Goal: Information Seeking & Learning: Check status

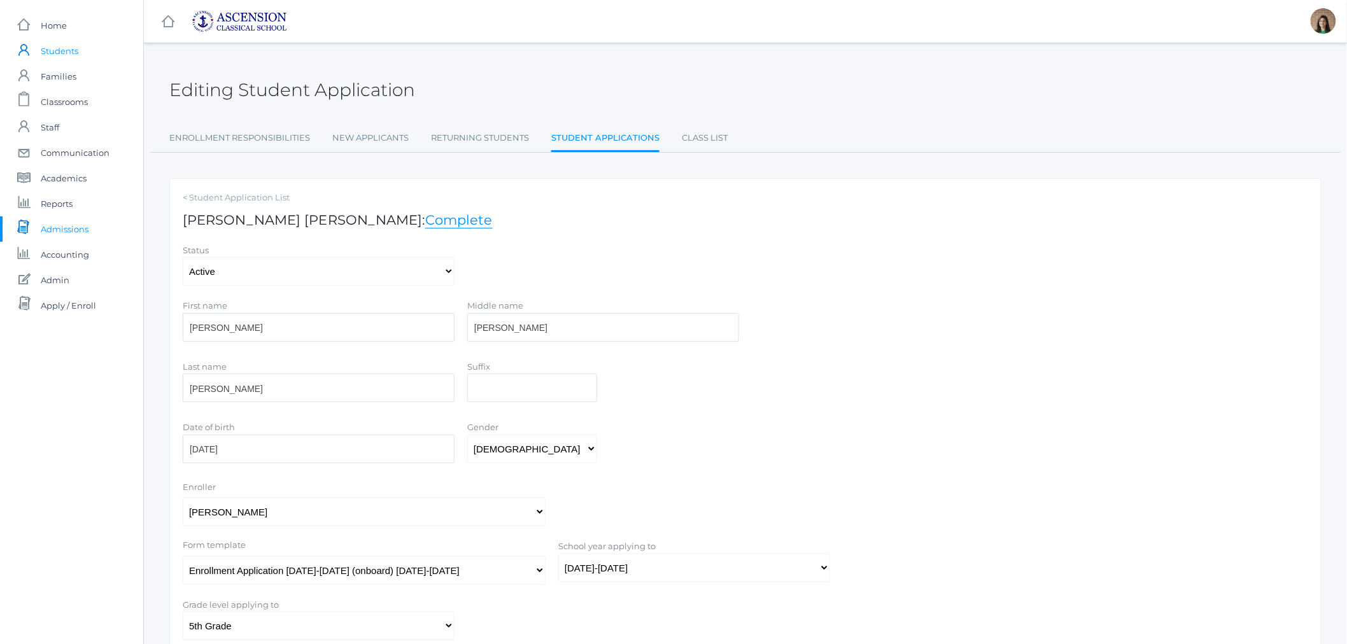
click at [58, 56] on span "Students" at bounding box center [60, 50] width 38 height 25
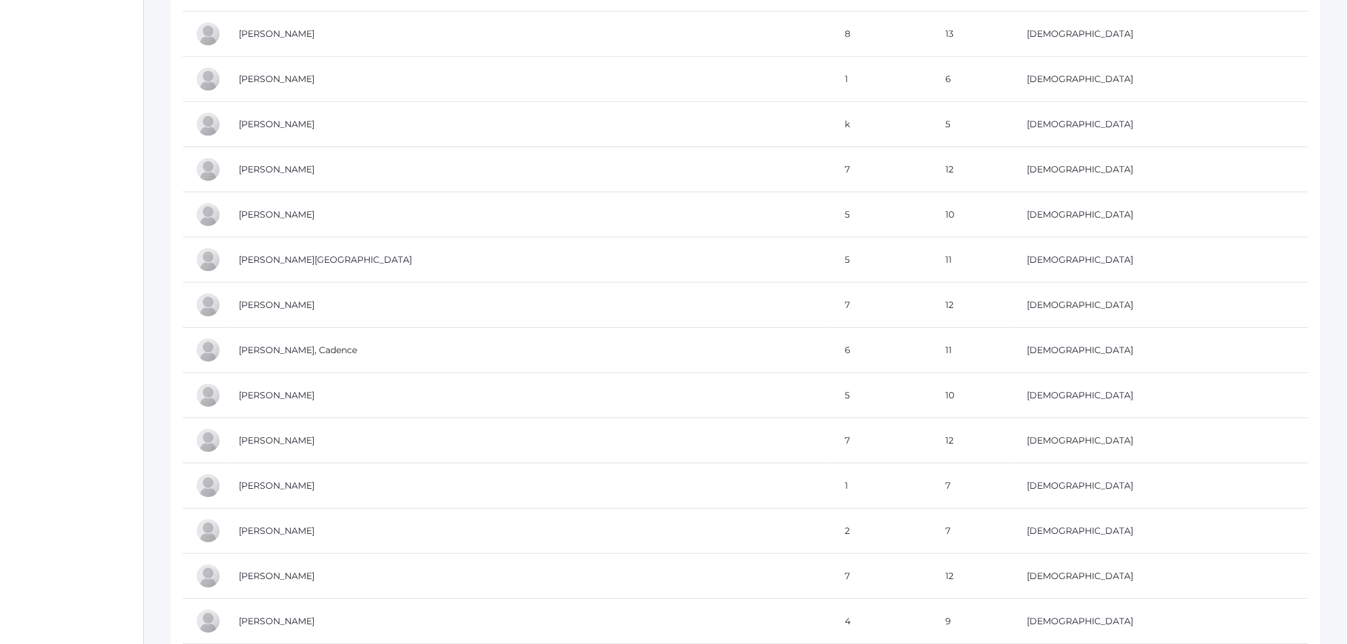
scroll to position [5680, 0]
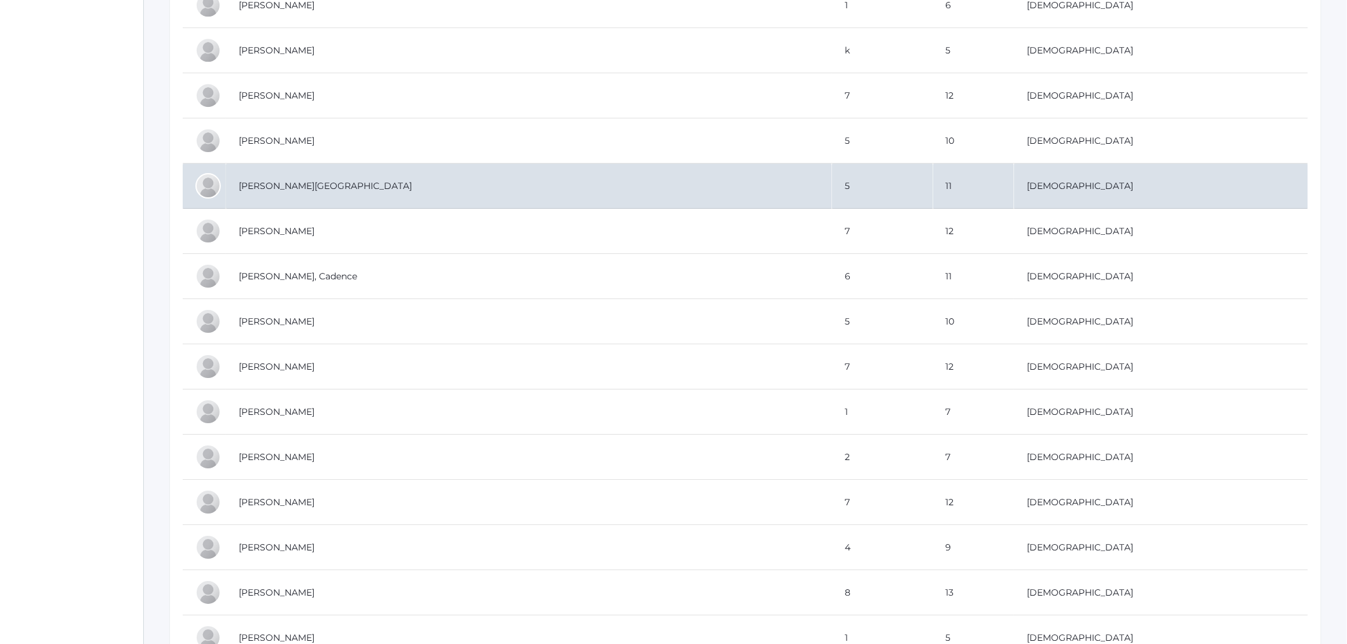
click at [302, 200] on td "Wilcox, Kenleigh" at bounding box center [529, 186] width 606 height 45
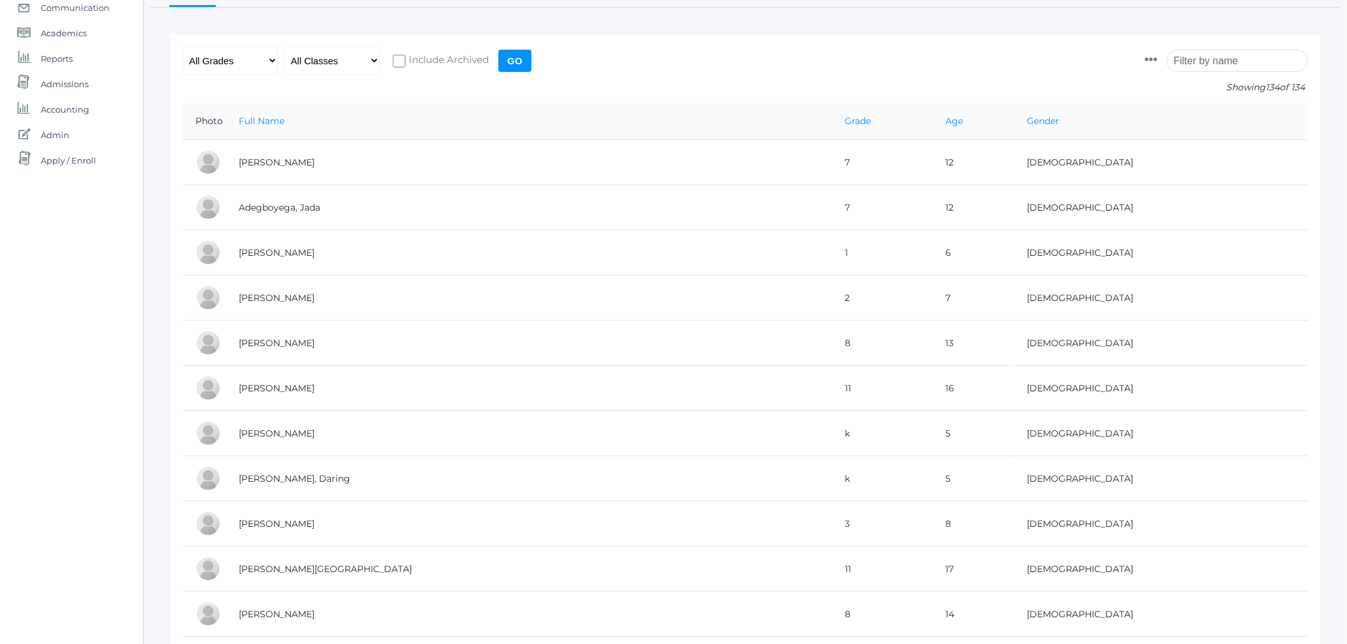
scroll to position [0, 0]
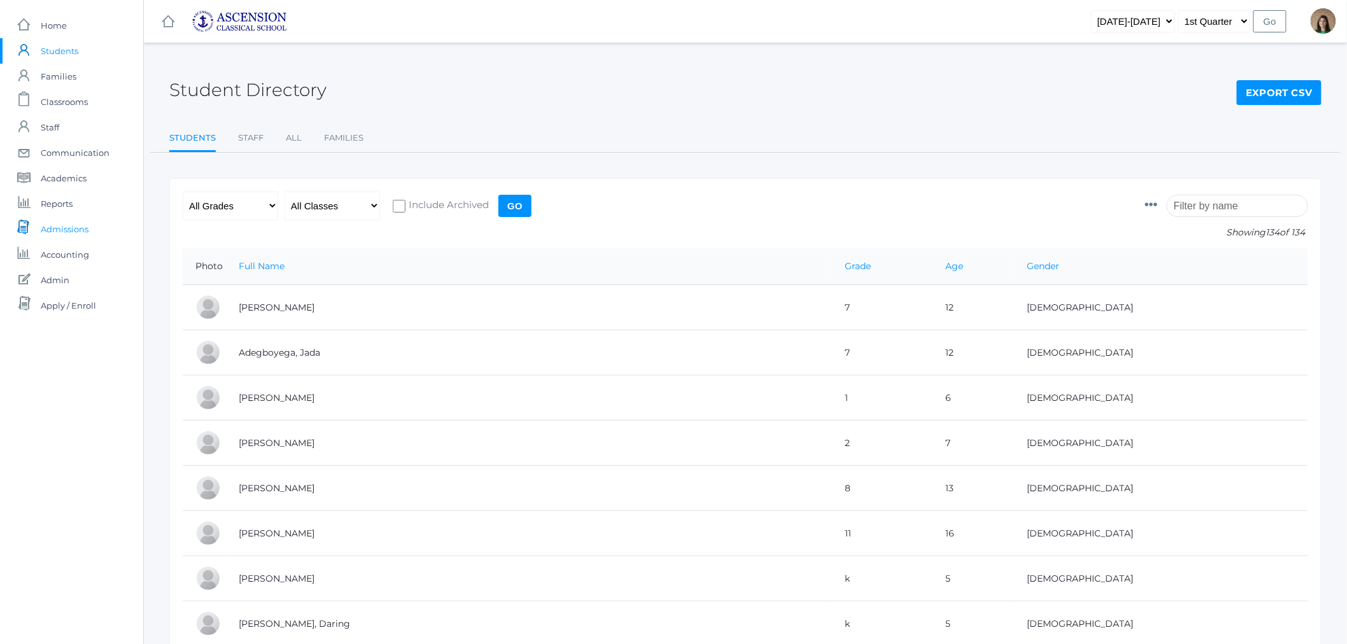
click at [65, 234] on span "Admissions" at bounding box center [65, 228] width 48 height 25
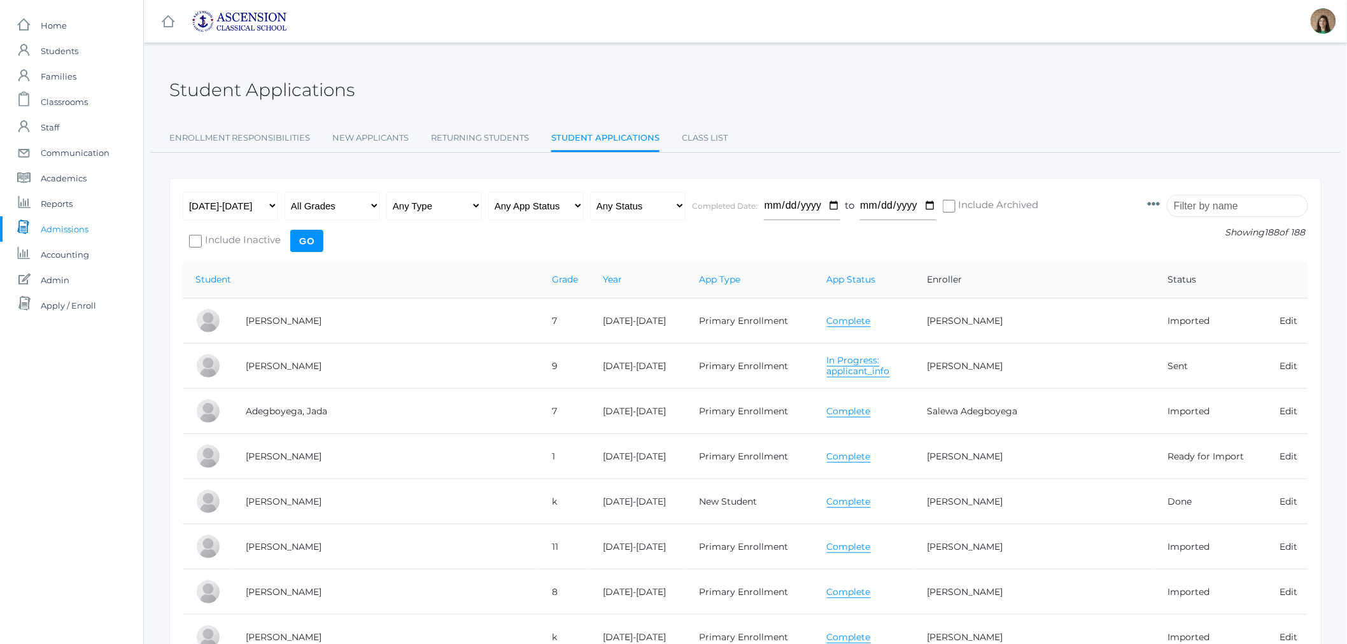
click at [78, 234] on span "Admissions" at bounding box center [65, 228] width 48 height 25
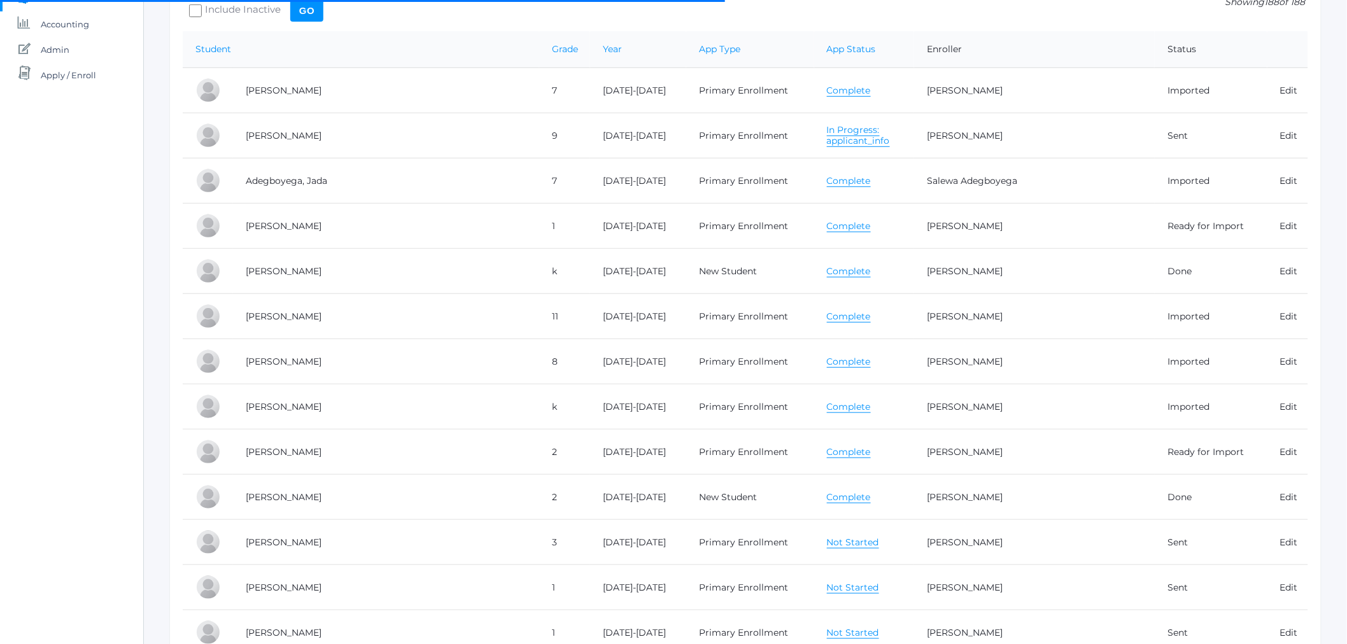
scroll to position [353, 0]
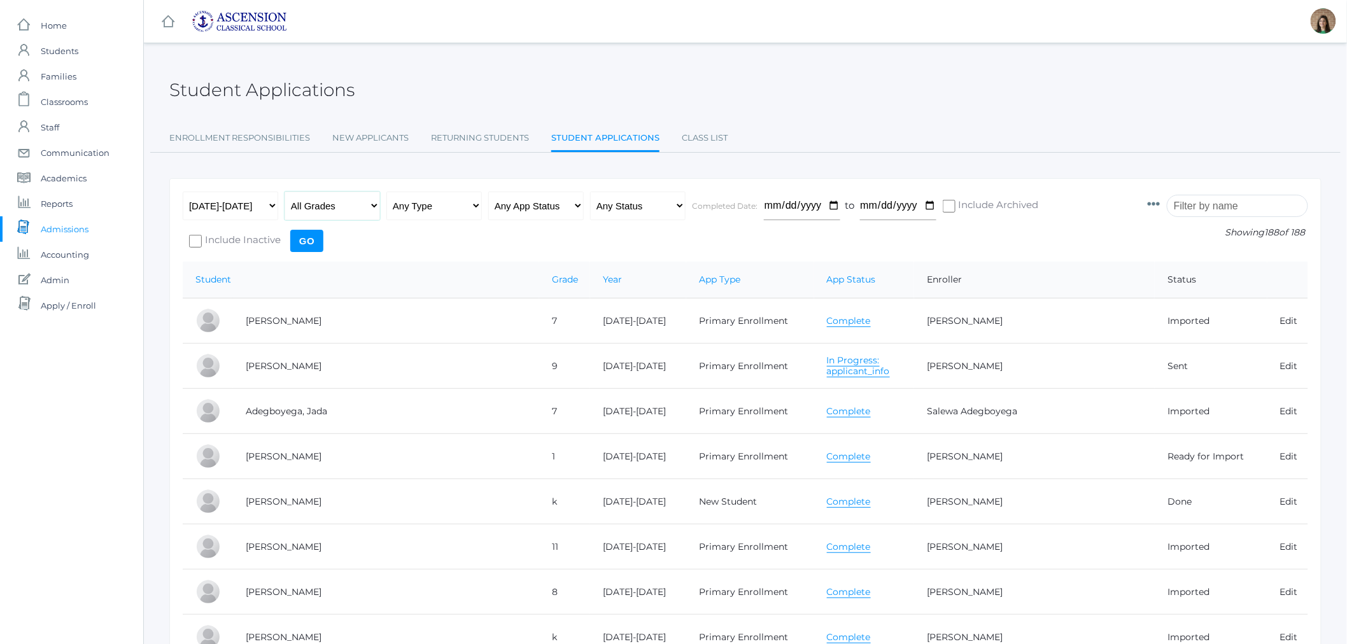
click at [374, 207] on select "All Grades Grammar - Kindergarten - 1st Grade - 2nd Grade - 3rd Grade - 4th Gra…" at bounding box center [332, 206] width 95 height 29
select select "5"
click at [285, 192] on select "All Grades Grammar - Kindergarten - 1st Grade - 2nd Grade - 3rd Grade - 4th Gra…" at bounding box center [332, 206] width 95 height 29
click at [553, 199] on select "Any App Status Not Started In Progress Complete" at bounding box center [535, 206] width 95 height 29
select select "complete"
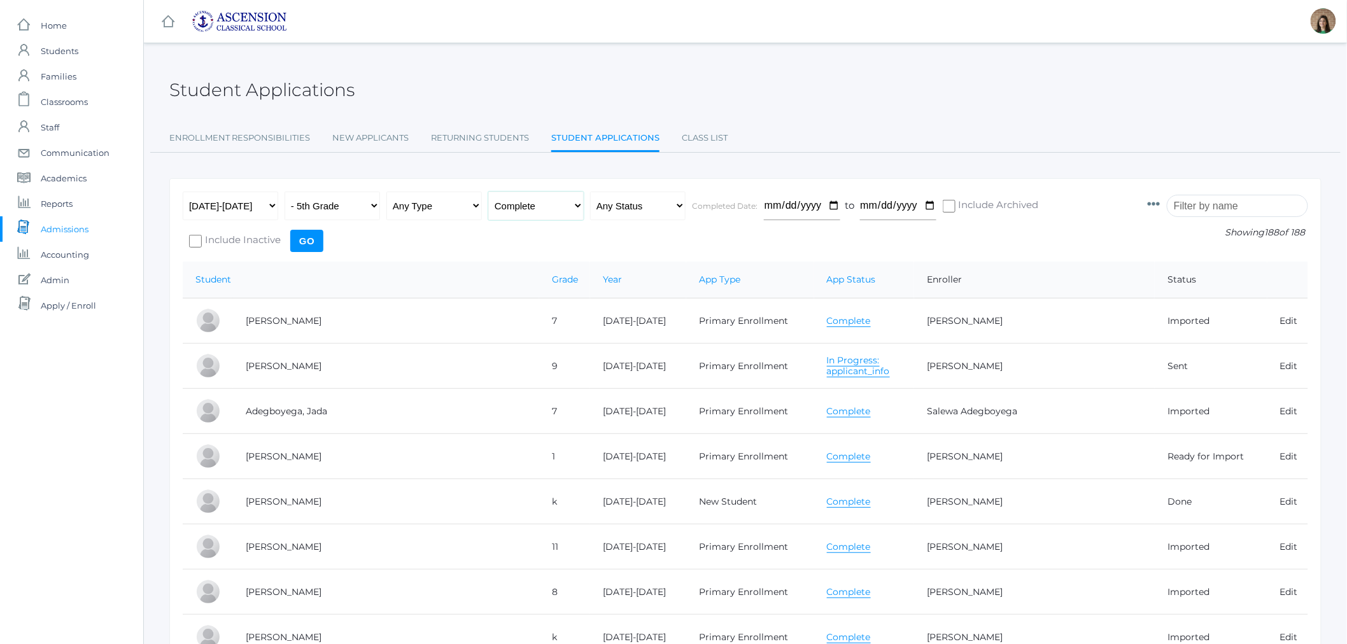
click at [488, 192] on select "Any App Status Not Started In Progress Complete" at bounding box center [535, 206] width 95 height 29
click at [670, 206] on select "Any Status Ready to Send Sent Done Ready to Import Imported" at bounding box center [637, 206] width 95 height 29
click at [468, 208] on select "Any Type New Student - Promoted - Not Promoted All Enrollment - Primary - Secon…" at bounding box center [433, 206] width 95 height 29
select select "primary_enrollment"
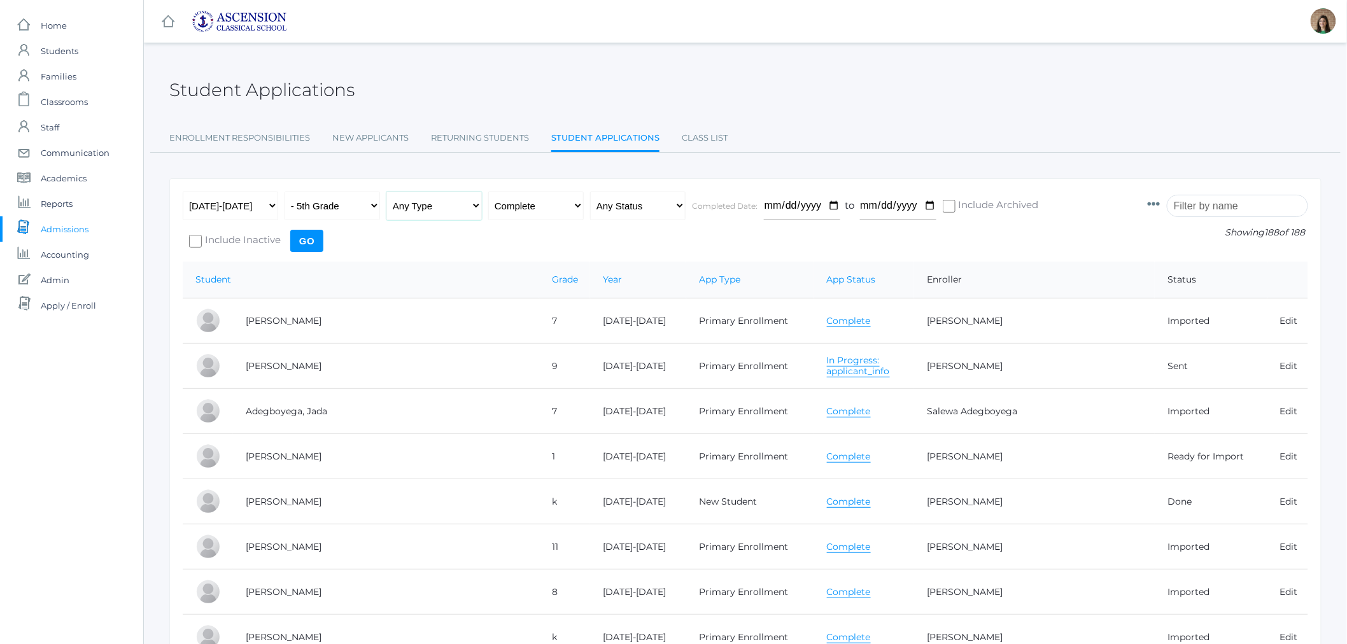
click at [386, 192] on select "Any Type New Student - Promoted - Not Promoted All Enrollment - Primary - Secon…" at bounding box center [433, 206] width 95 height 29
click at [308, 234] on input "Go" at bounding box center [306, 241] width 33 height 22
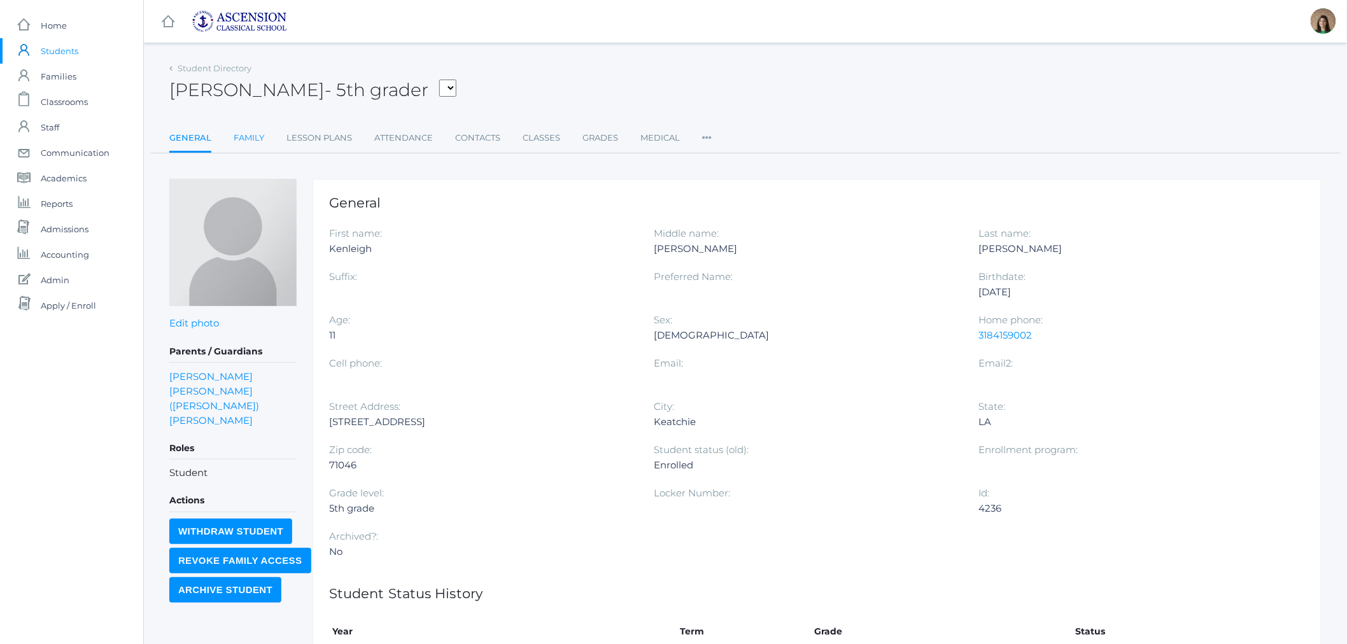
click at [239, 140] on link "Family" at bounding box center [249, 137] width 31 height 25
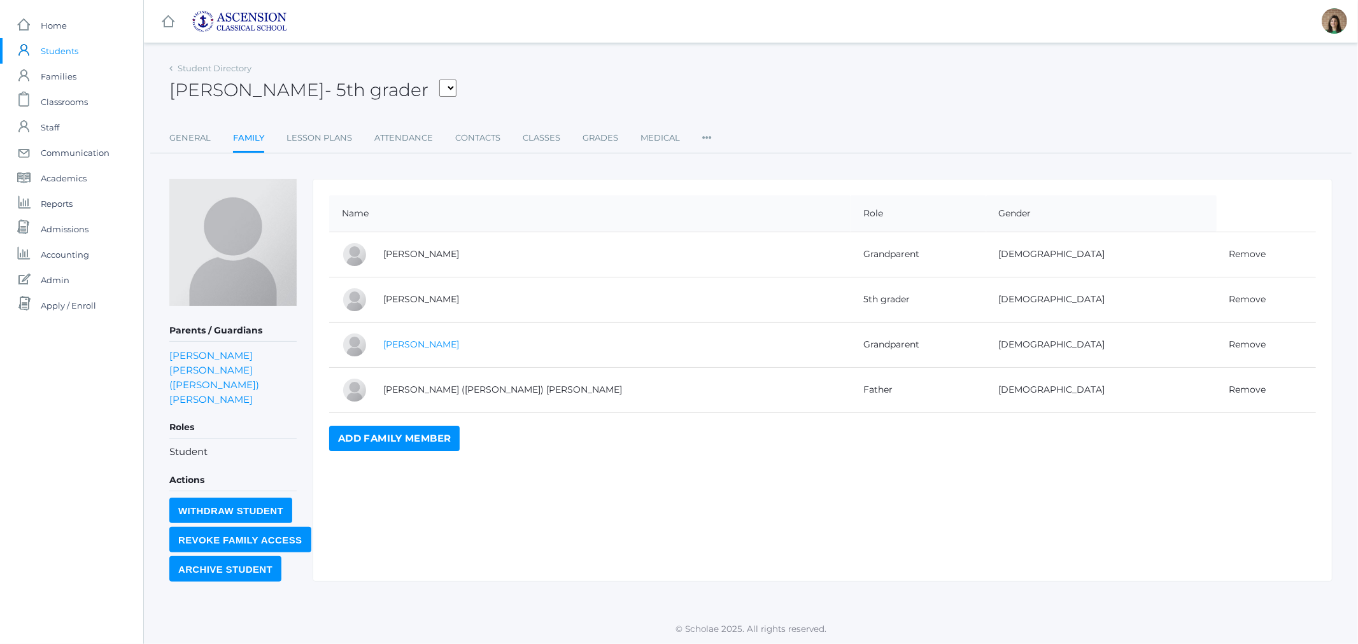
click at [407, 342] on link "MARIAN WILCOX" at bounding box center [421, 344] width 76 height 11
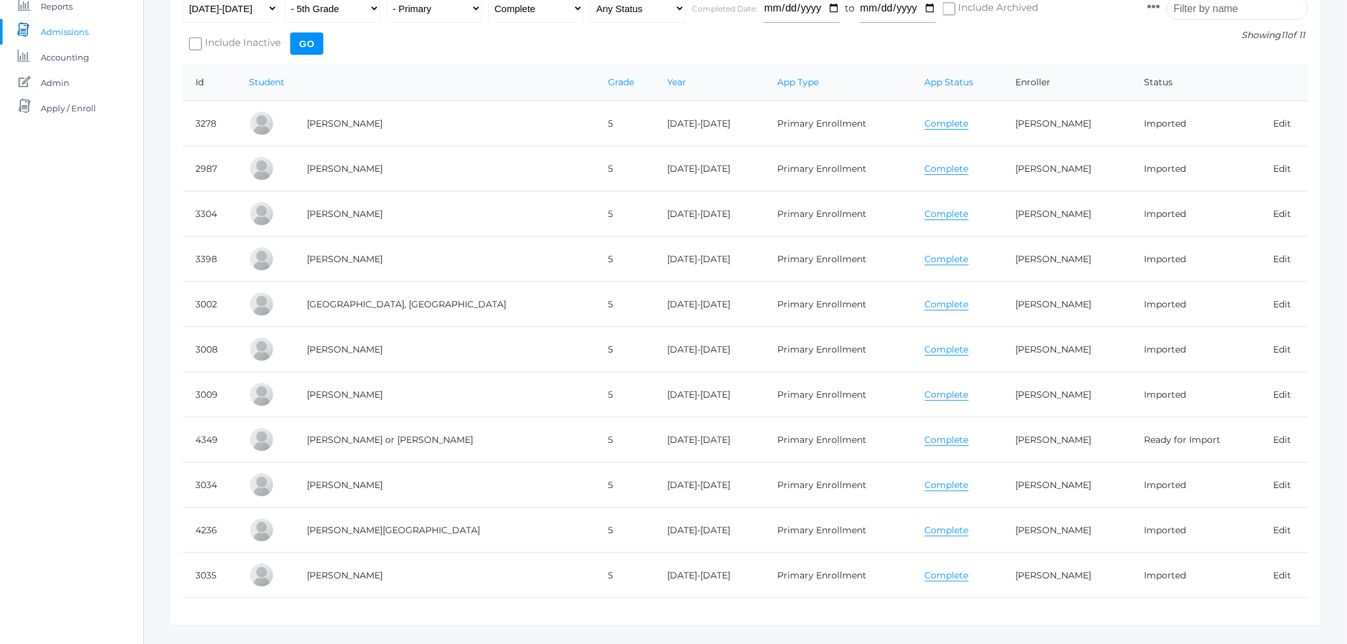
scroll to position [236, 0]
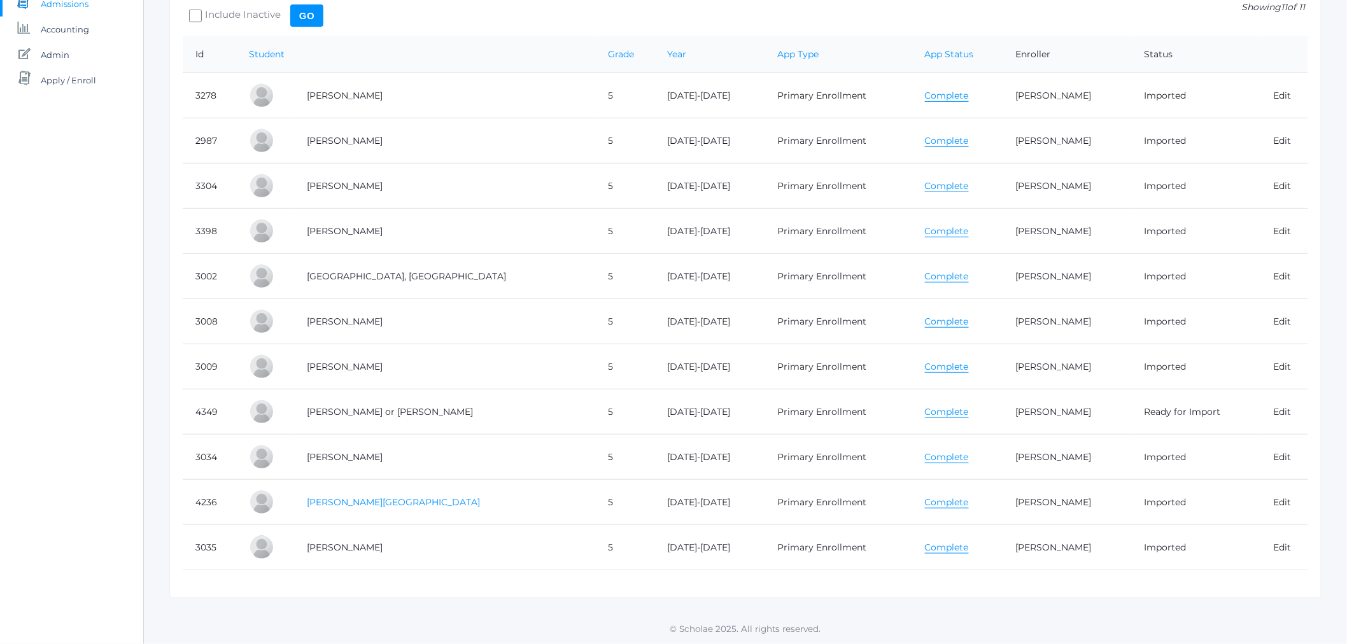
click at [367, 496] on link "[PERSON_NAME][GEOGRAPHIC_DATA]" at bounding box center [393, 501] width 173 height 11
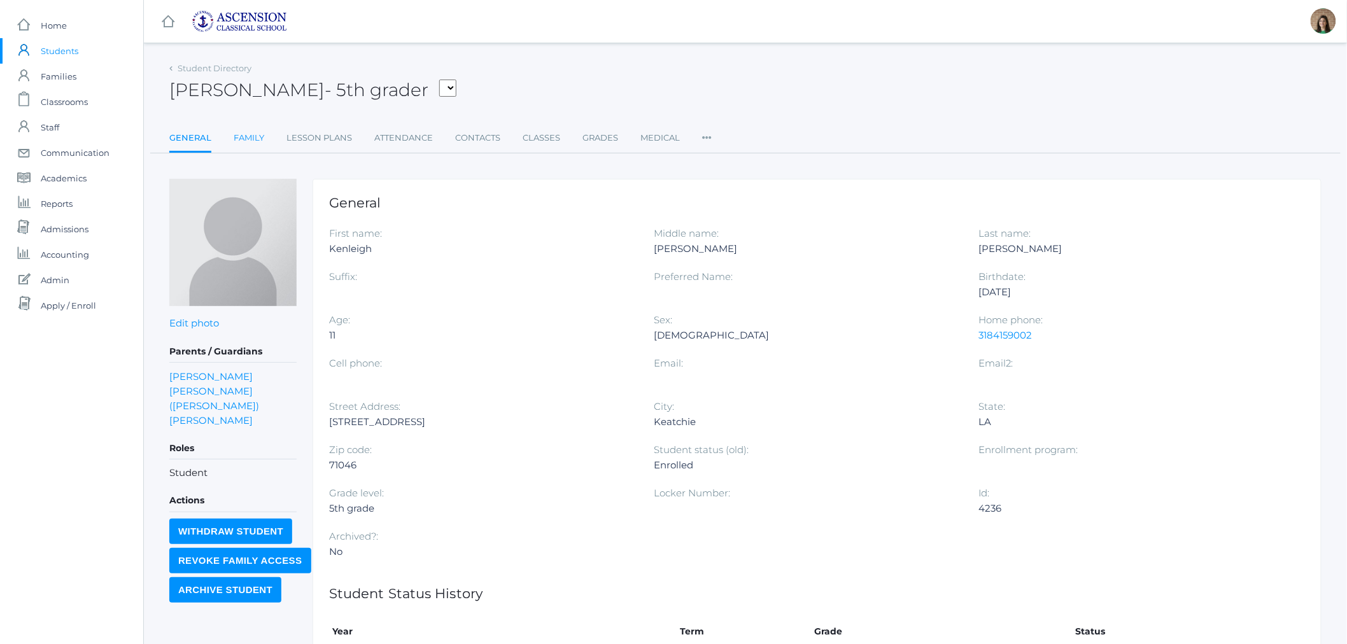
click at [255, 136] on link "Family" at bounding box center [249, 137] width 31 height 25
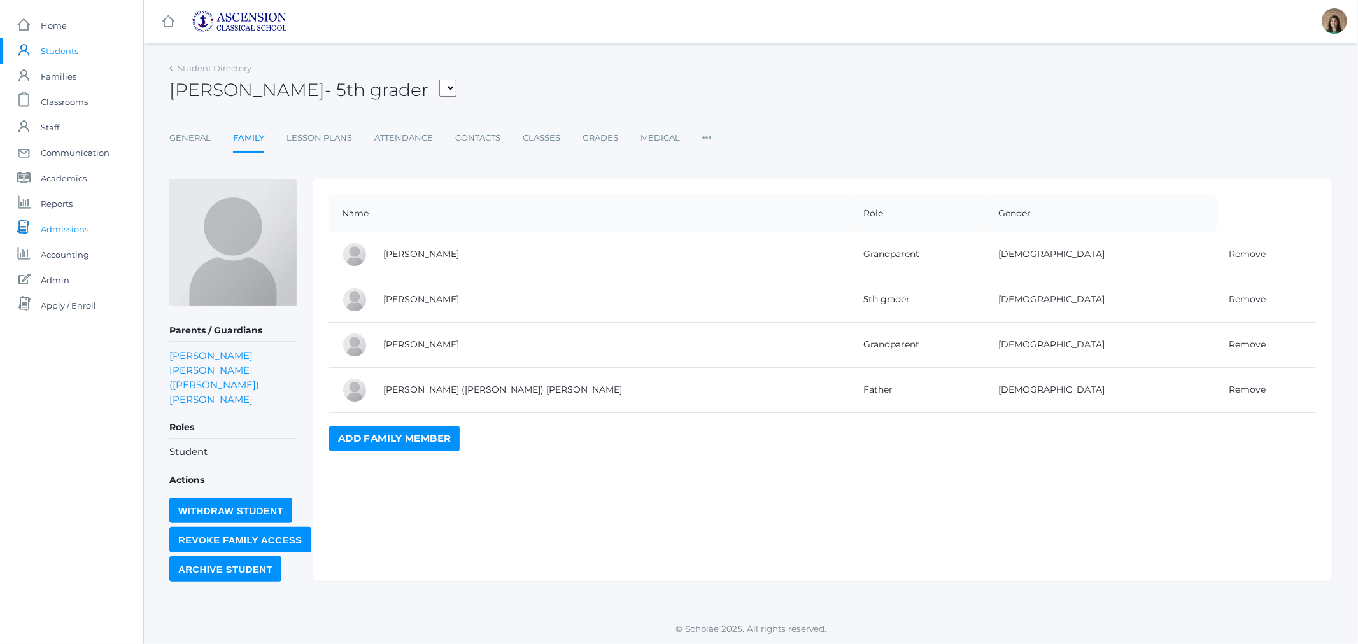
click at [76, 232] on span "Admissions" at bounding box center [65, 228] width 48 height 25
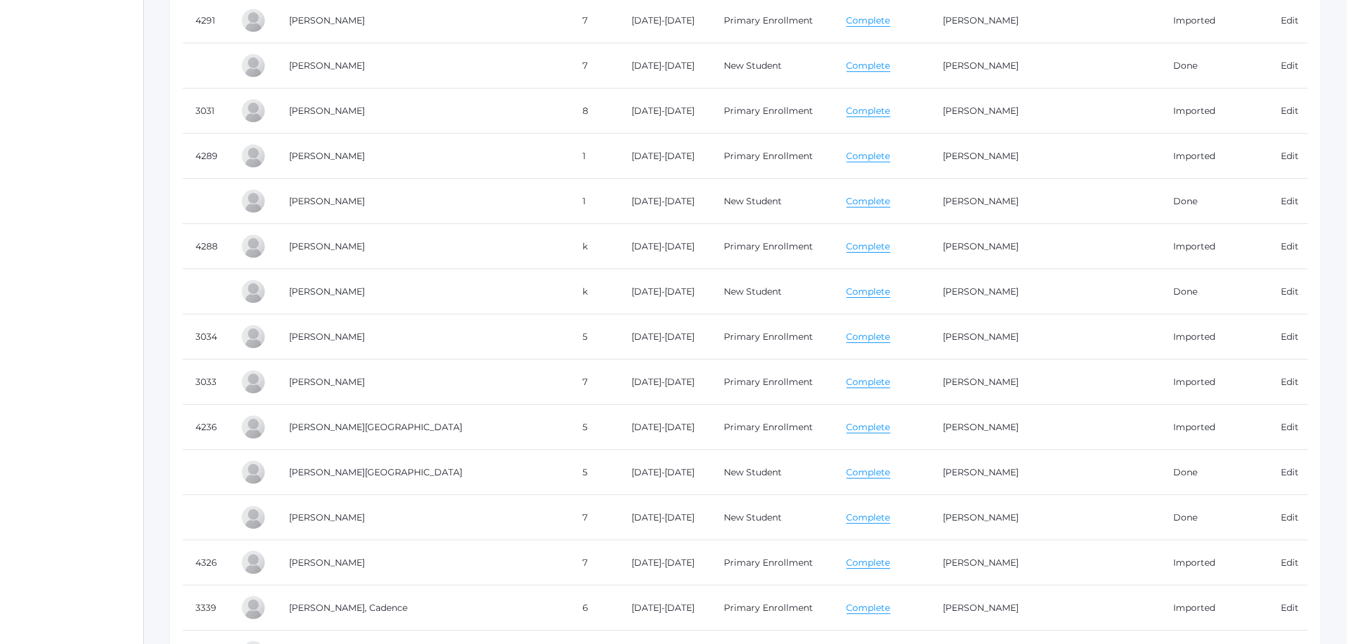
scroll to position [7814, 0]
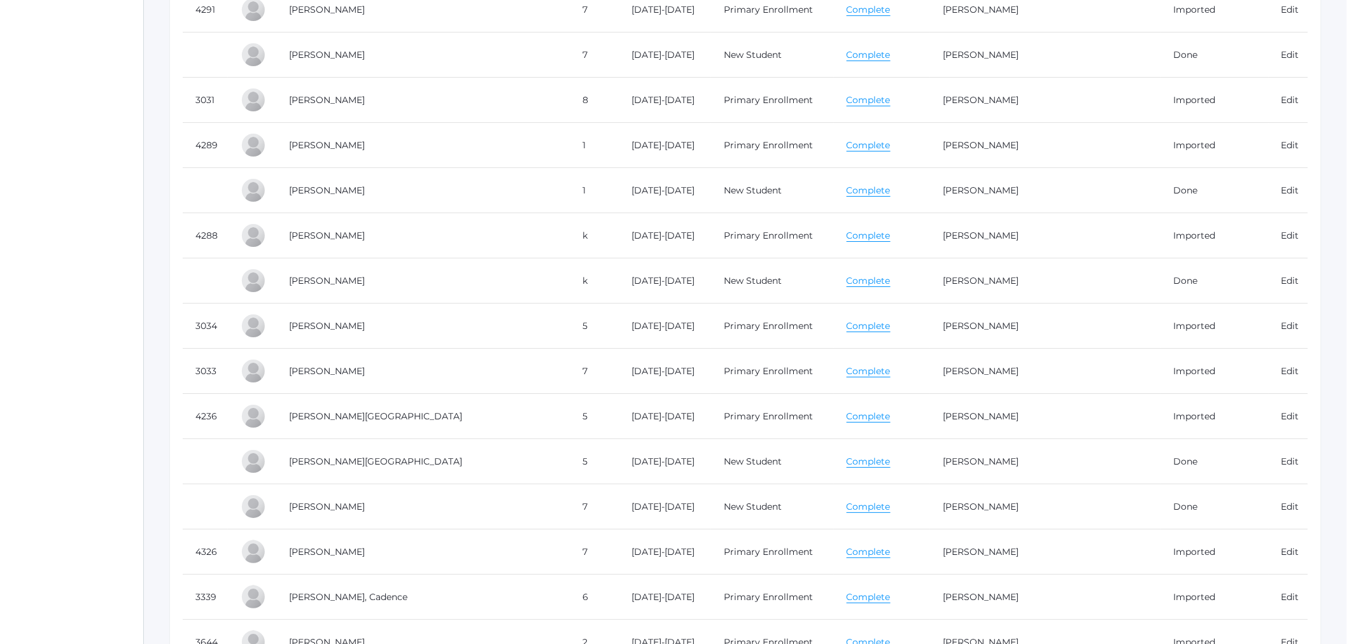
click at [875, 423] on link "Complete" at bounding box center [869, 417] width 44 height 12
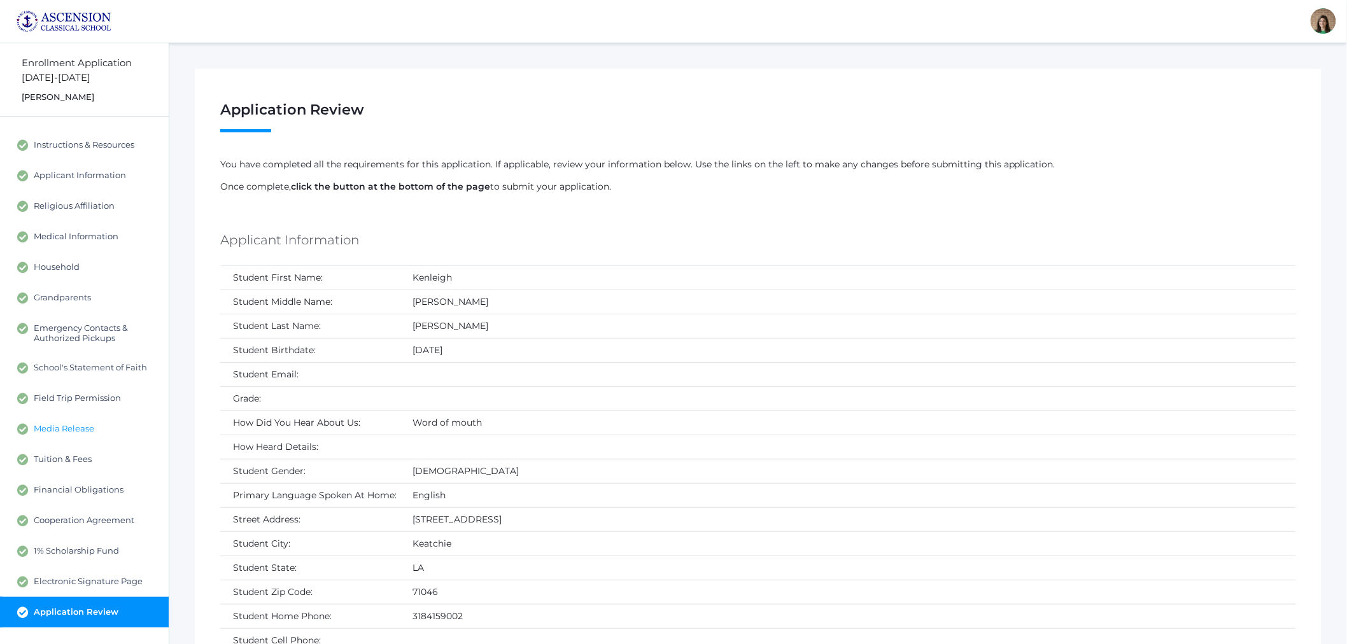
click at [66, 428] on span "Media Release" at bounding box center [64, 428] width 60 height 11
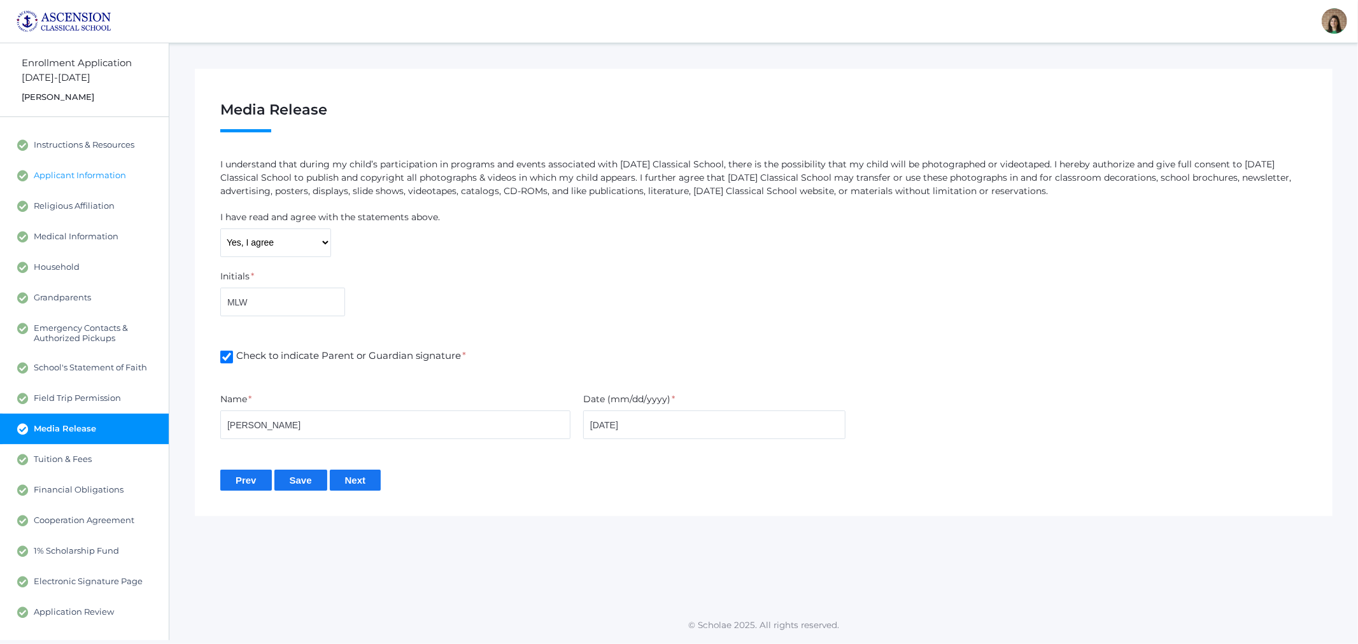
click at [74, 173] on span "Applicant Information" at bounding box center [80, 175] width 92 height 11
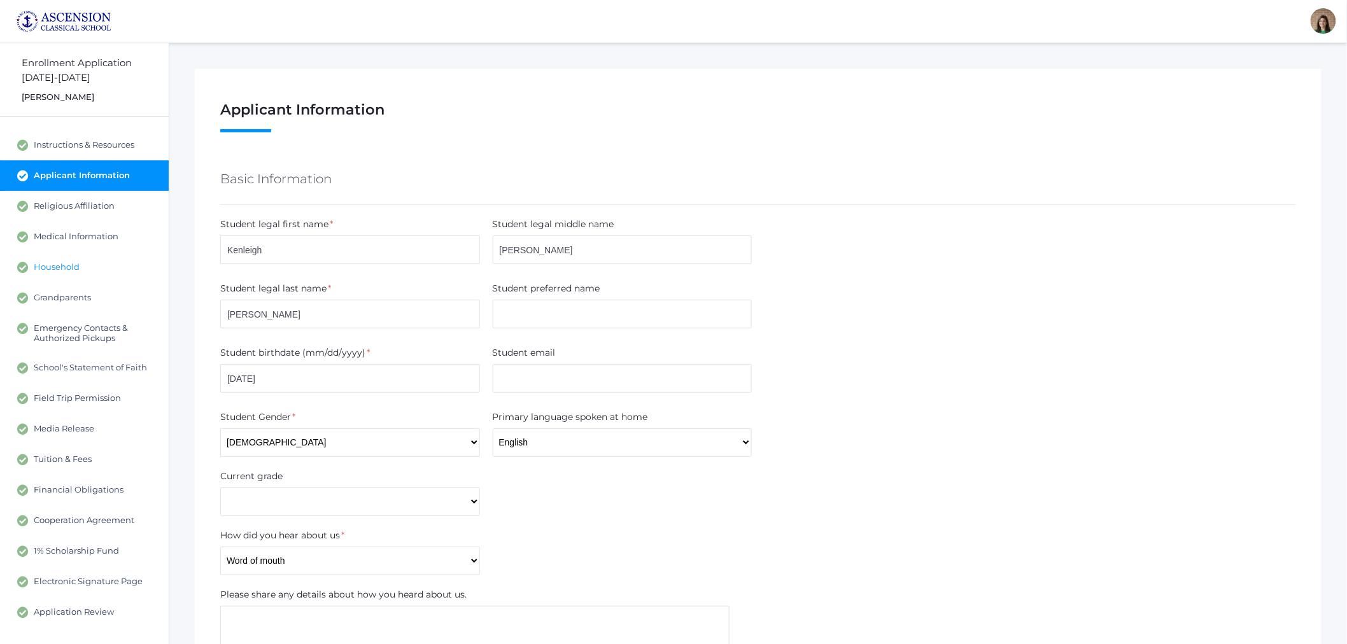
click at [71, 271] on span "Household" at bounding box center [57, 267] width 46 height 11
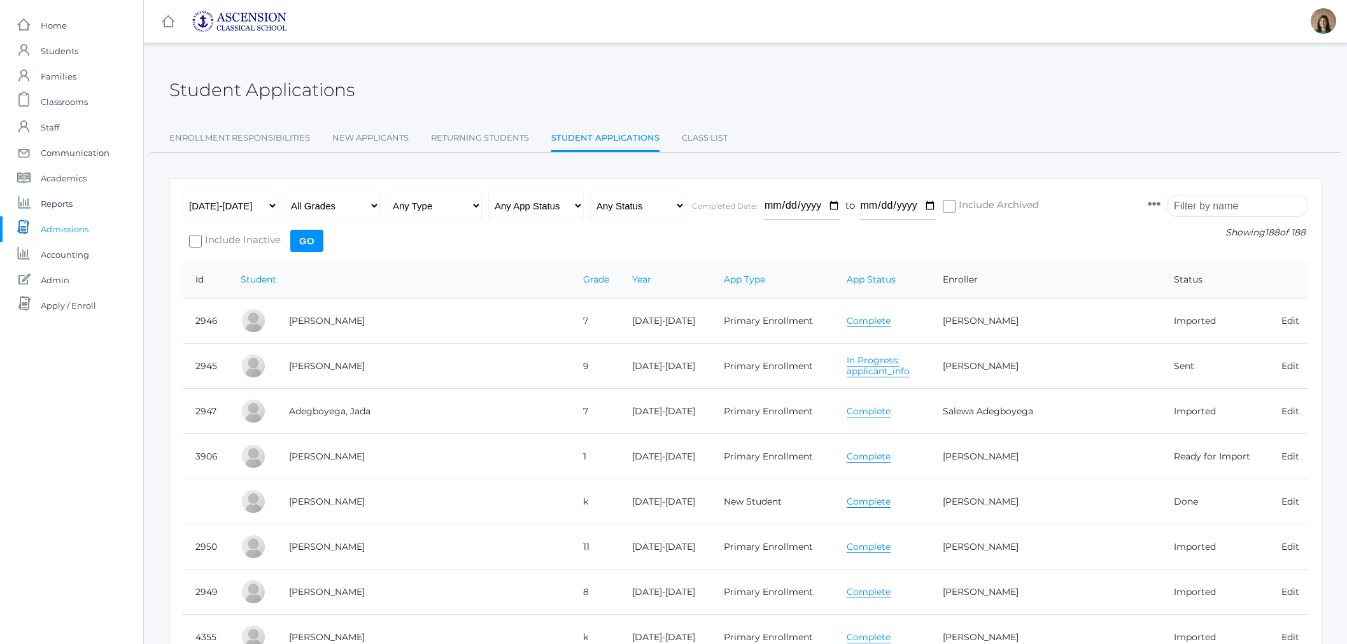
scroll to position [7814, 0]
